Goal: Task Accomplishment & Management: Use online tool/utility

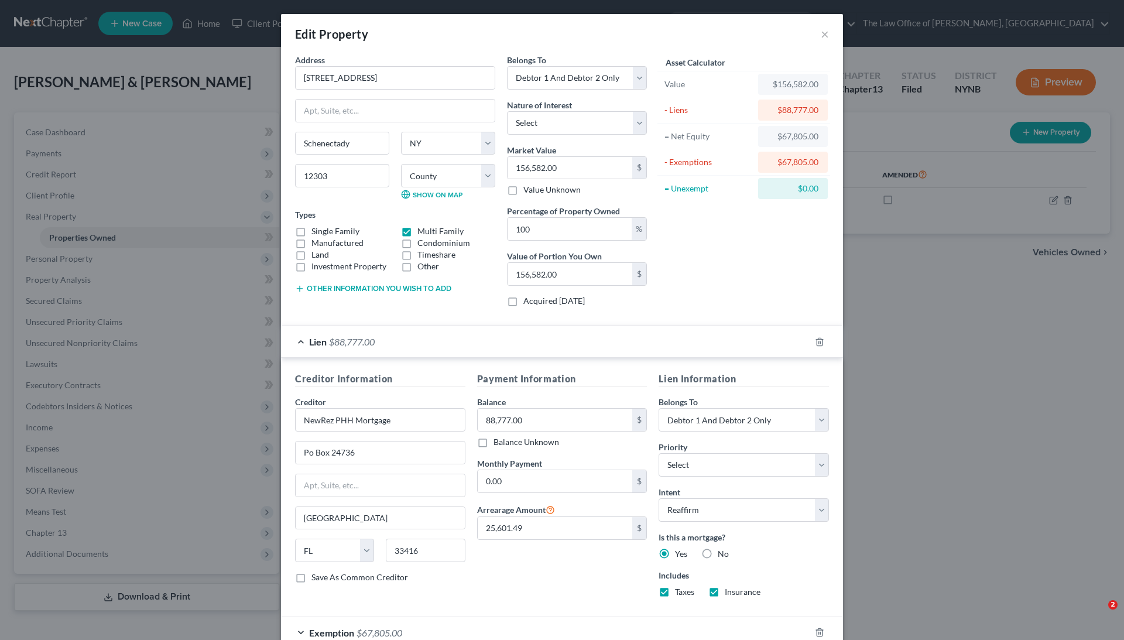
select select "35"
select select "2"
select select "9"
select select "2"
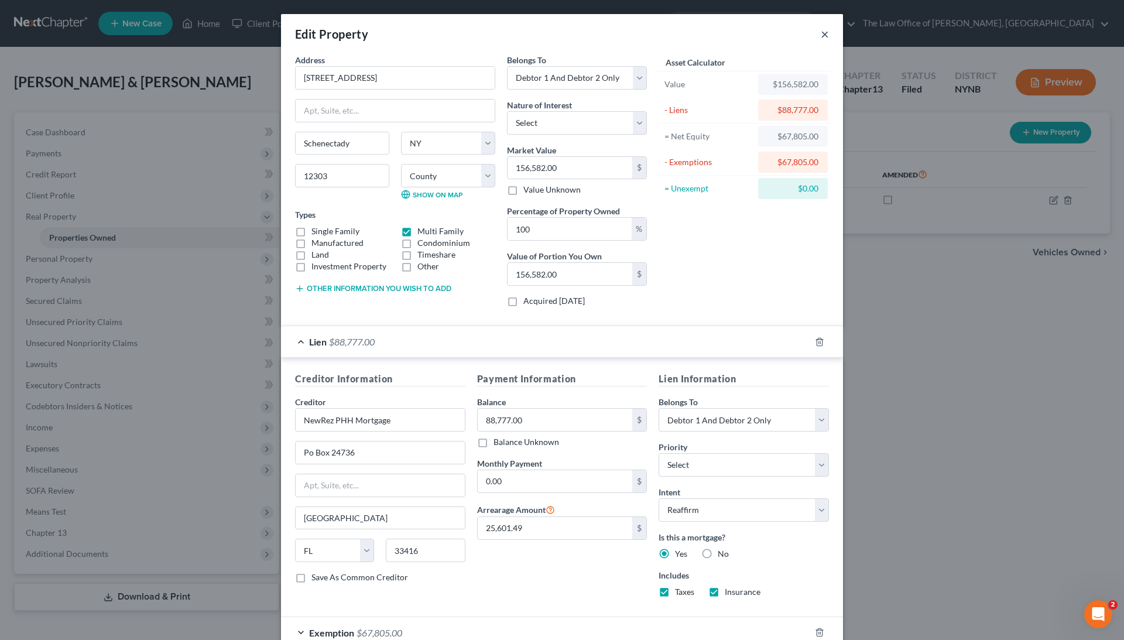
click at [828, 32] on button "×" at bounding box center [825, 34] width 8 height 14
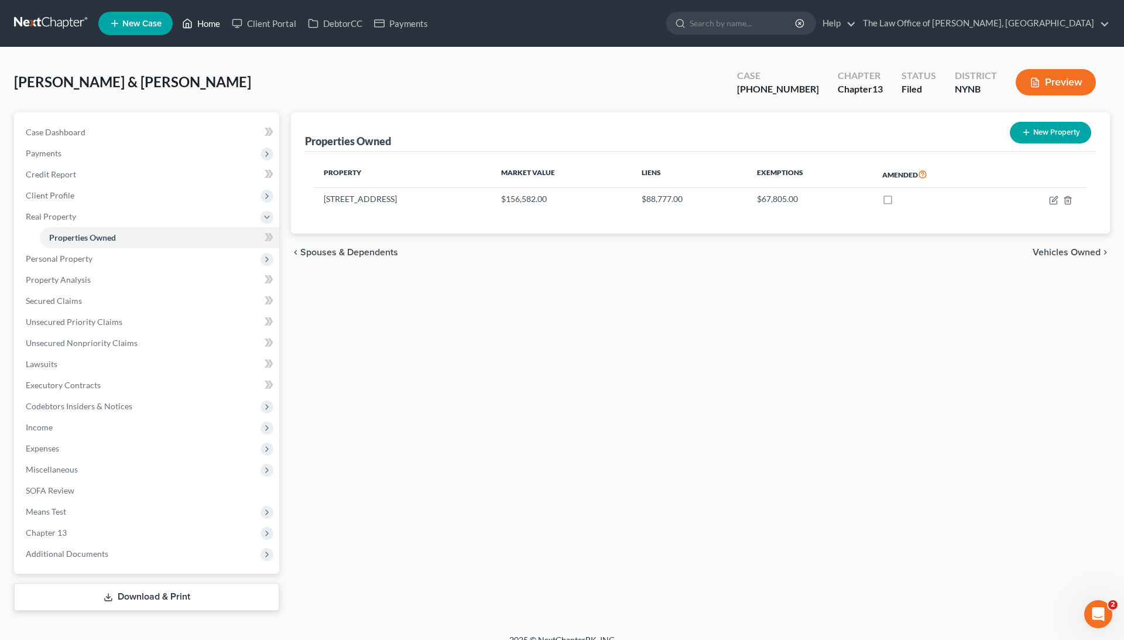
click at [214, 27] on link "Home" at bounding box center [201, 23] width 50 height 21
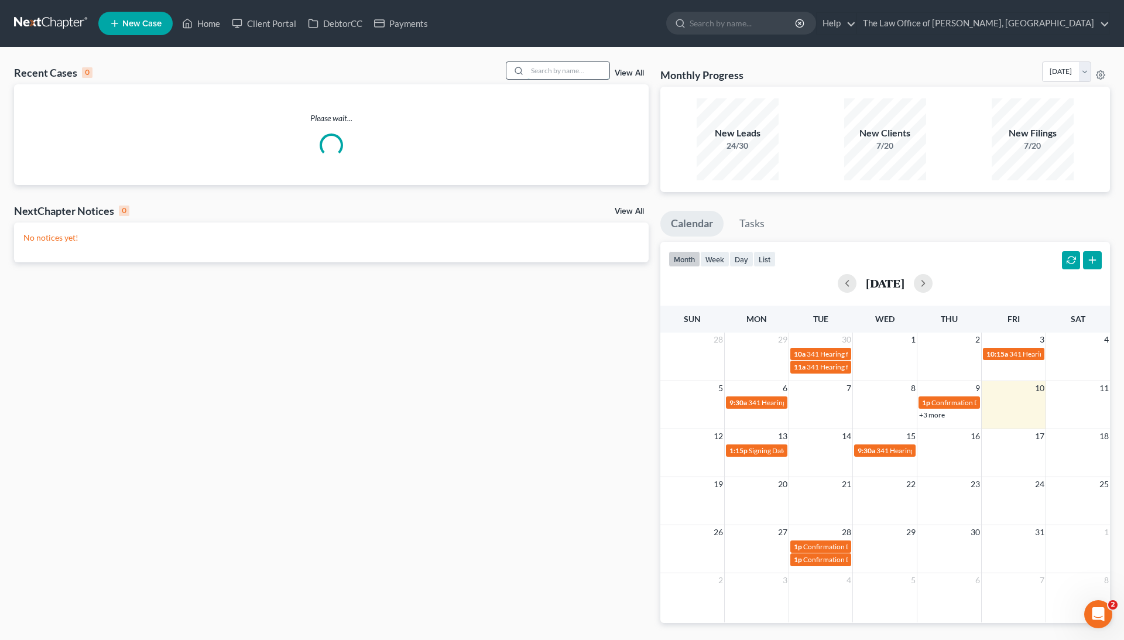
click at [567, 63] on input "search" at bounding box center [568, 70] width 82 height 17
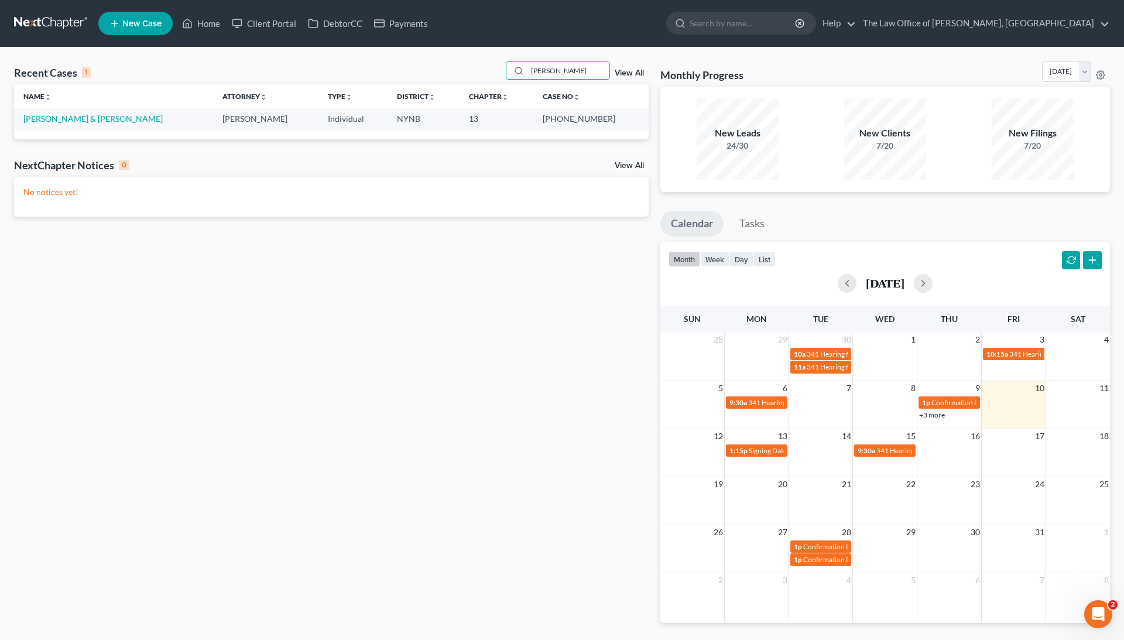
type input "[PERSON_NAME]"
drag, startPoint x: 569, startPoint y: 117, endPoint x: 604, endPoint y: 118, distance: 35.1
click at [604, 118] on td "[PHONE_NUMBER]" at bounding box center [590, 119] width 115 height 22
copy td "24-10847"
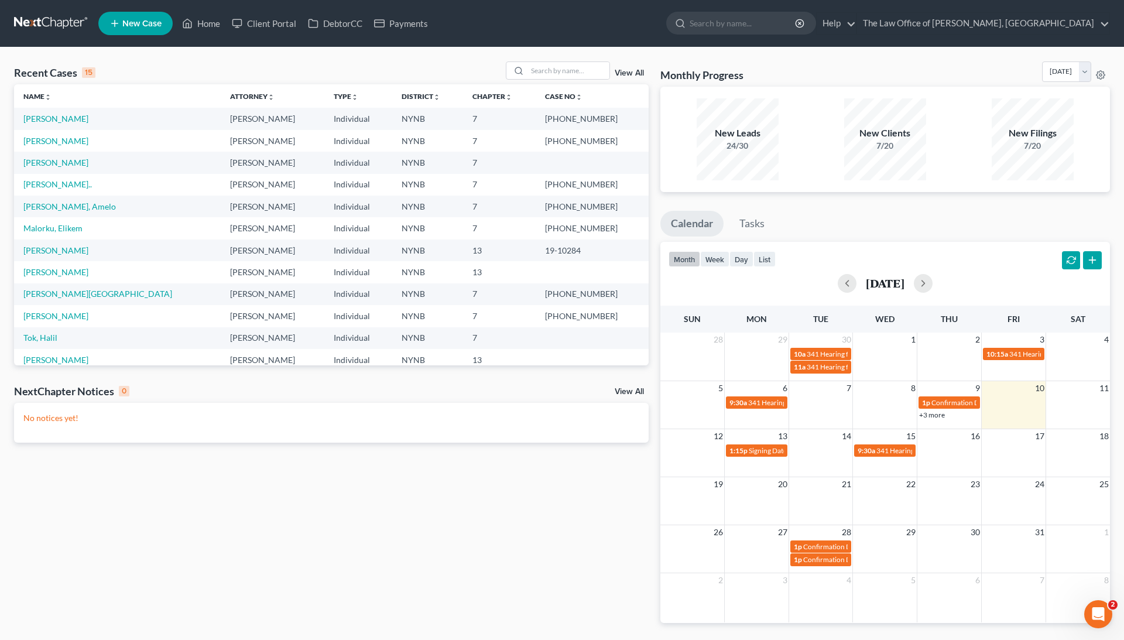
scroll to position [7, 0]
